Goal: Information Seeking & Learning: Check status

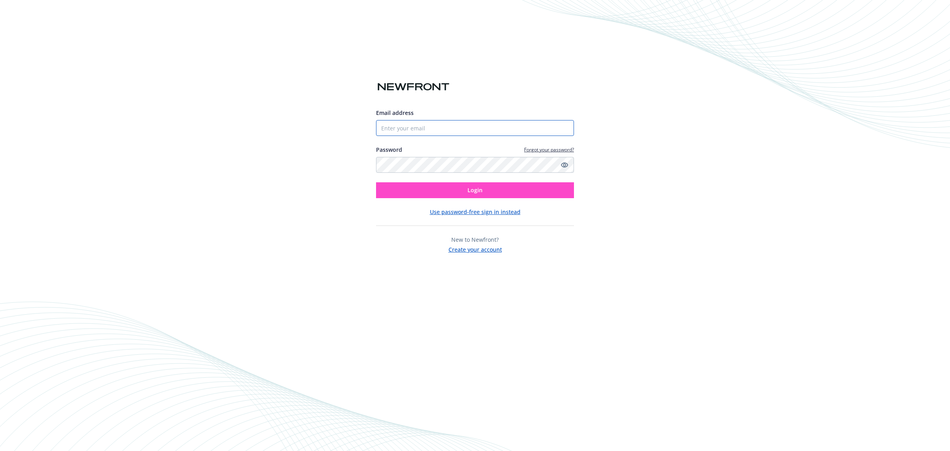
type input "[PERSON_NAME][EMAIL_ADDRESS][DOMAIN_NAME]"
click at [472, 196] on button "Login" at bounding box center [475, 190] width 198 height 16
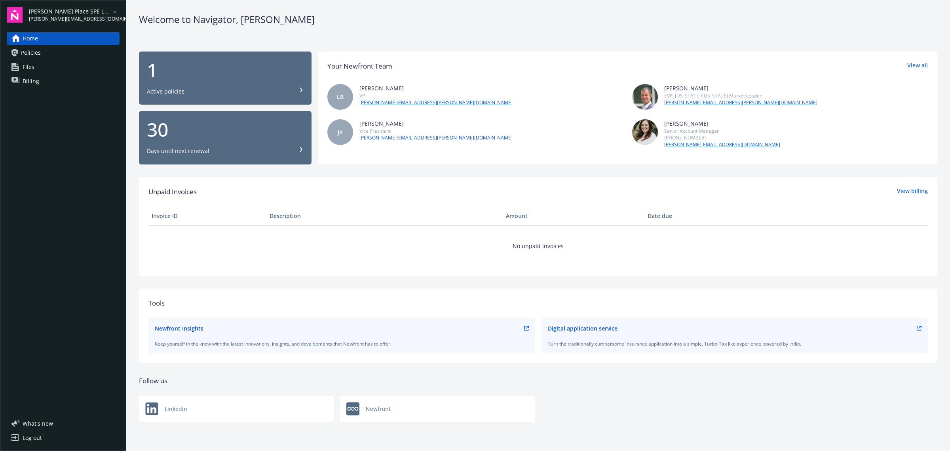
click at [54, 19] on span "[PERSON_NAME][EMAIL_ADDRESS][DOMAIN_NAME]" at bounding box center [69, 18] width 81 height 7
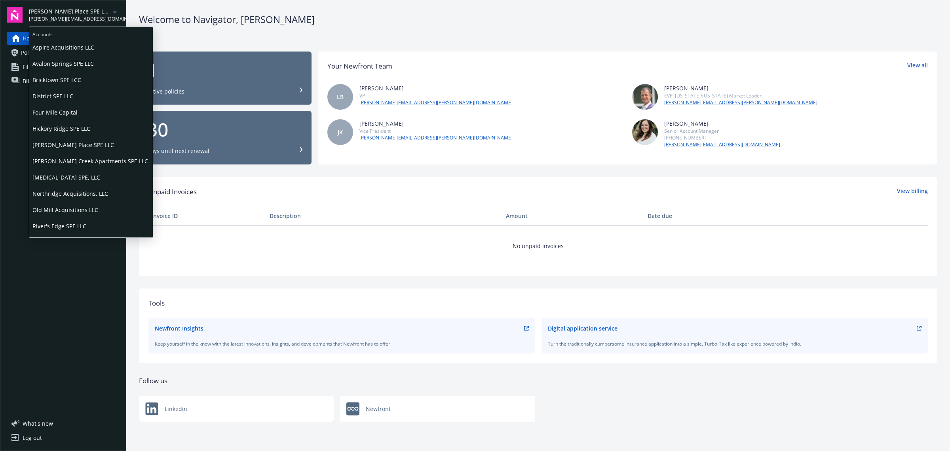
click at [50, 46] on span "Aspire Acquisitions LLC" at bounding box center [90, 47] width 117 height 16
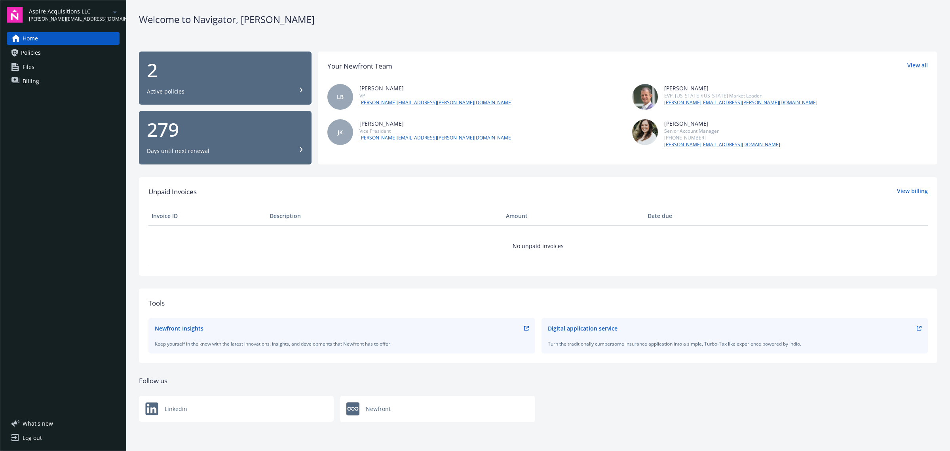
click at [63, 48] on link "Policies" at bounding box center [63, 52] width 113 height 13
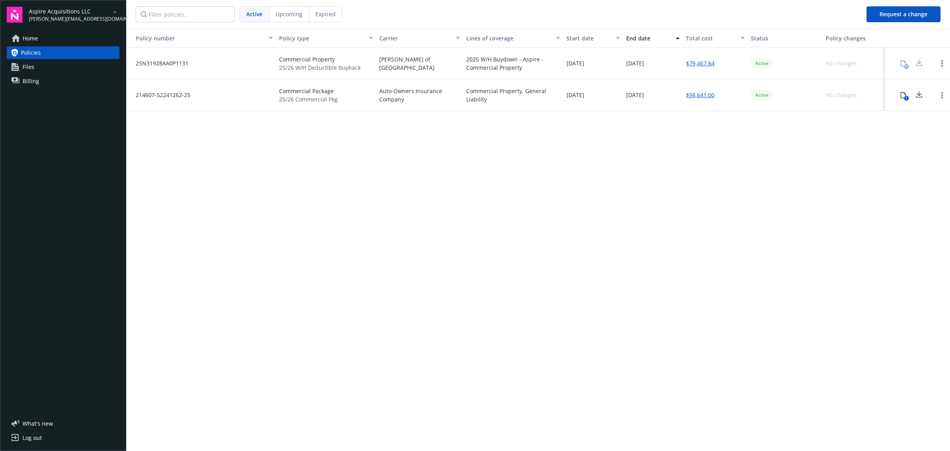
click at [307, 91] on span "Commercial Package" at bounding box center [308, 91] width 59 height 8
click at [458, 236] on div "Policy number Policy type Carrier Lines of coverage Start date End date Total c…" at bounding box center [538, 239] width 824 height 421
